Goal: Go to known website: Access a specific website the user already knows

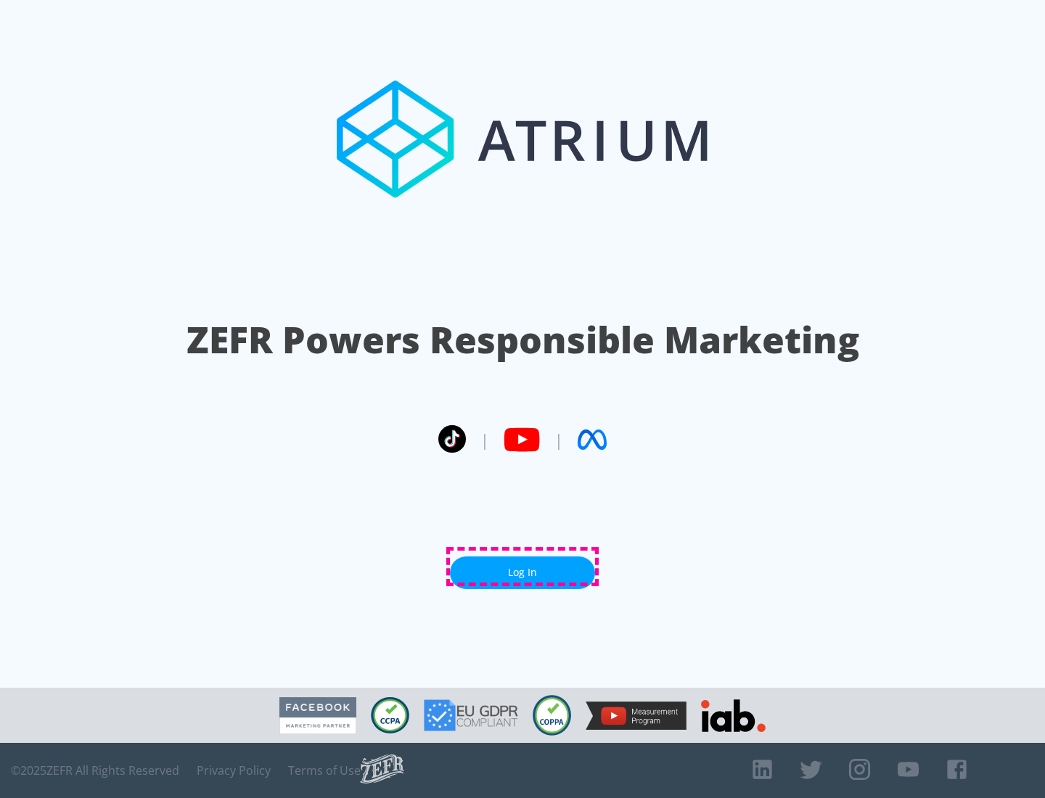
click at [523, 567] on link "Log In" at bounding box center [522, 573] width 145 height 33
